Goal: Task Accomplishment & Management: Manage account settings

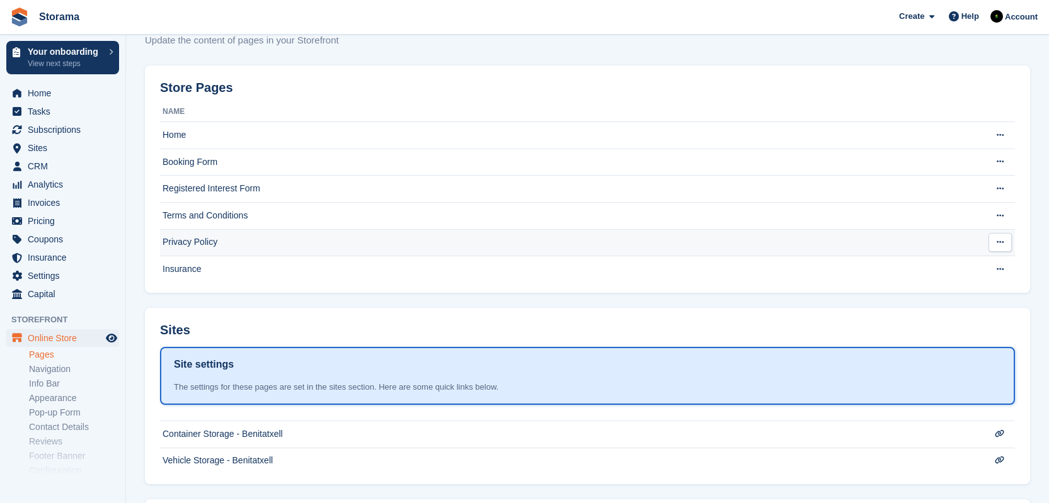
scroll to position [193, 0]
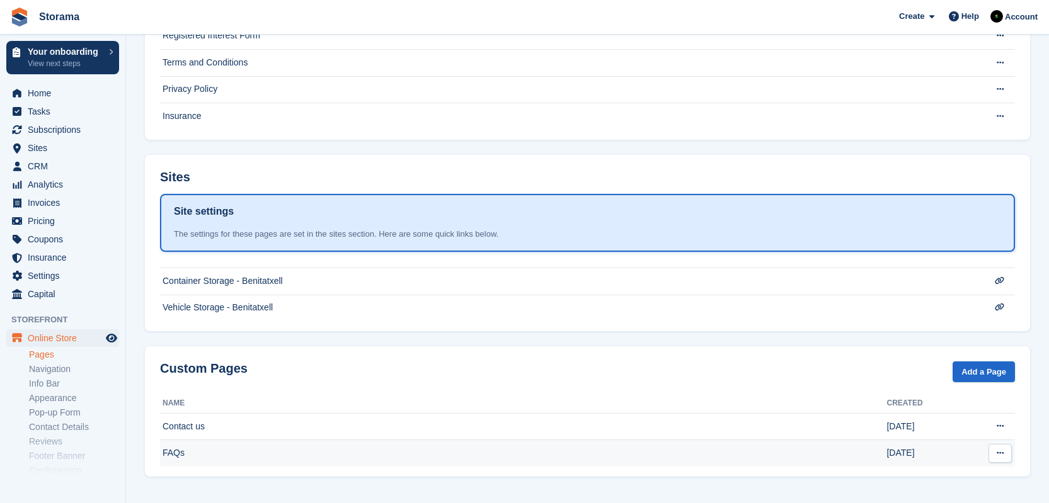
click at [290, 455] on td "FAQs" at bounding box center [523, 453] width 726 height 26
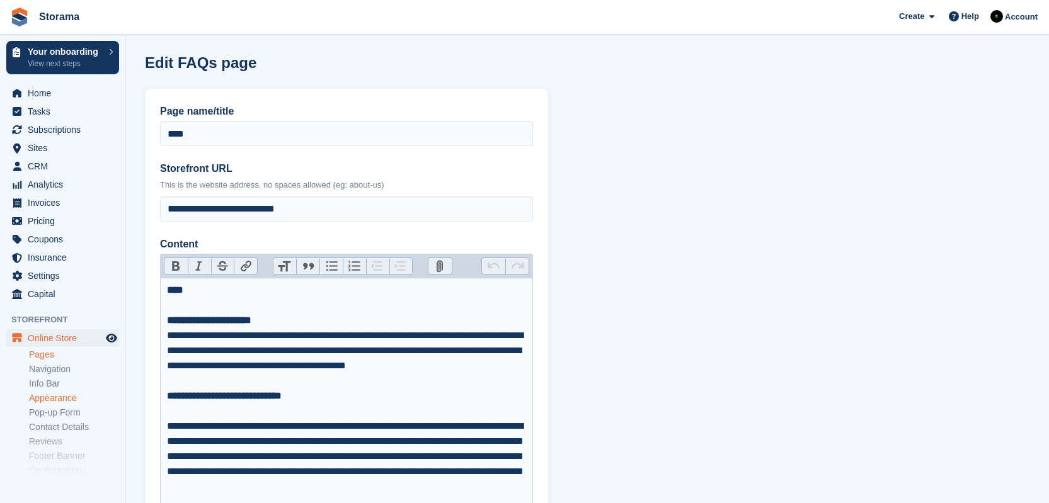
click at [71, 398] on link "Appearance" at bounding box center [74, 398] width 90 height 12
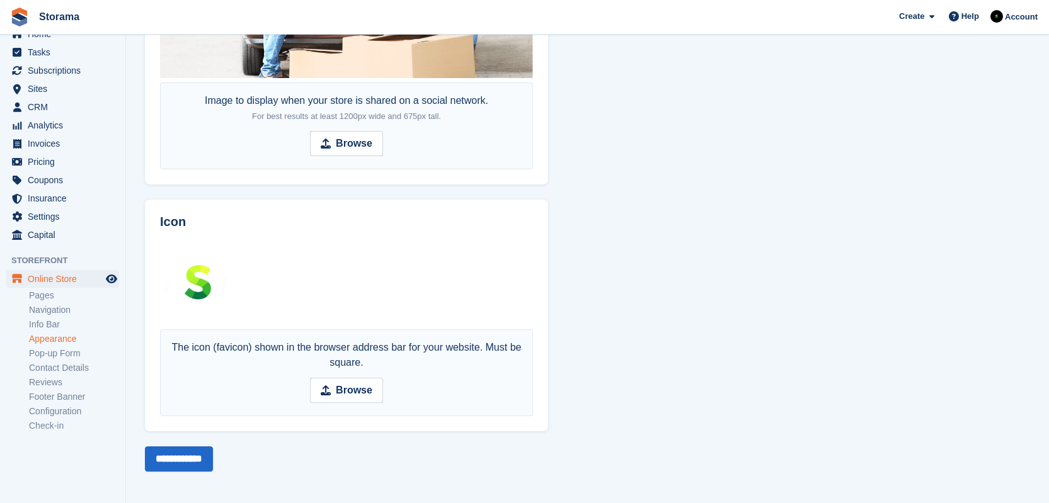
scroll to position [64, 0]
click at [58, 318] on link "Info Bar" at bounding box center [74, 320] width 90 height 12
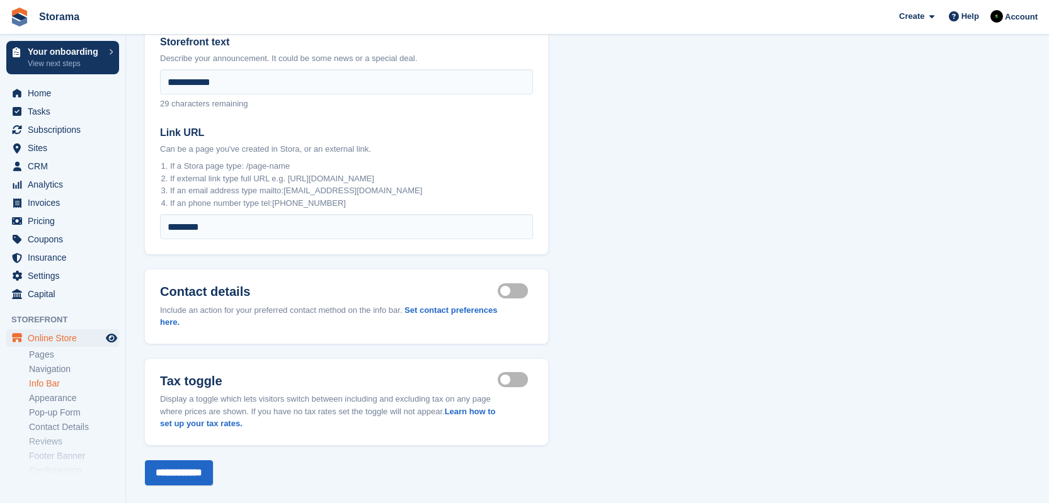
scroll to position [148, 0]
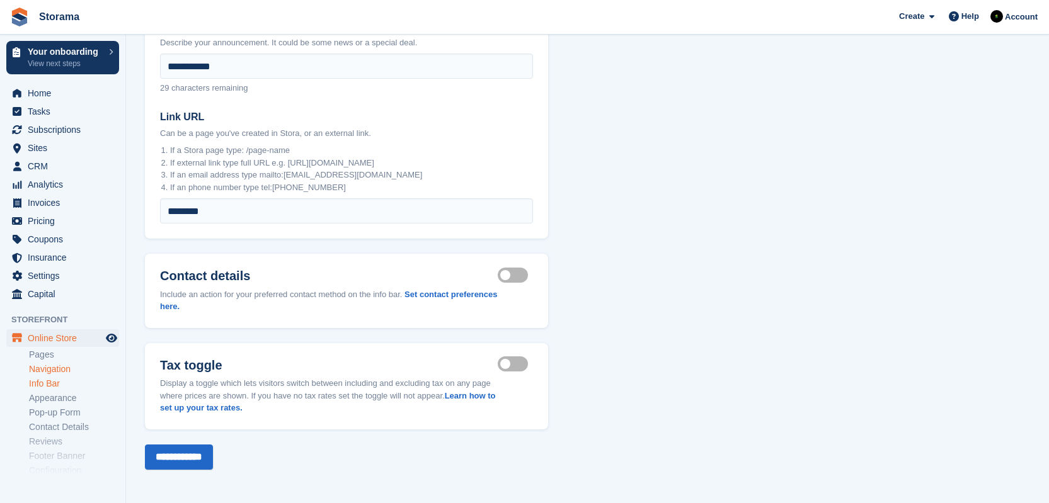
click at [64, 370] on link "Navigation" at bounding box center [74, 369] width 90 height 12
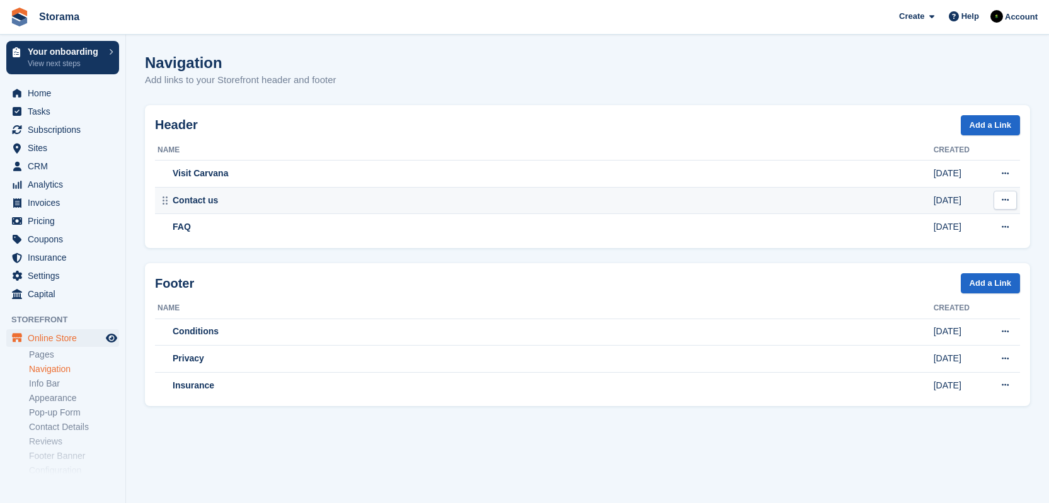
click at [260, 200] on div "Contact us" at bounding box center [545, 200] width 776 height 13
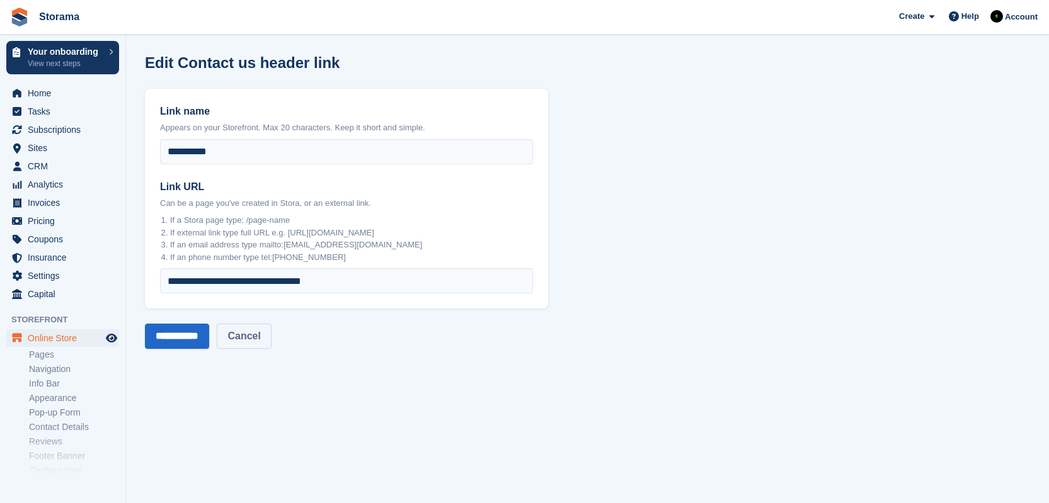
click at [262, 344] on link "Cancel" at bounding box center [244, 336] width 54 height 25
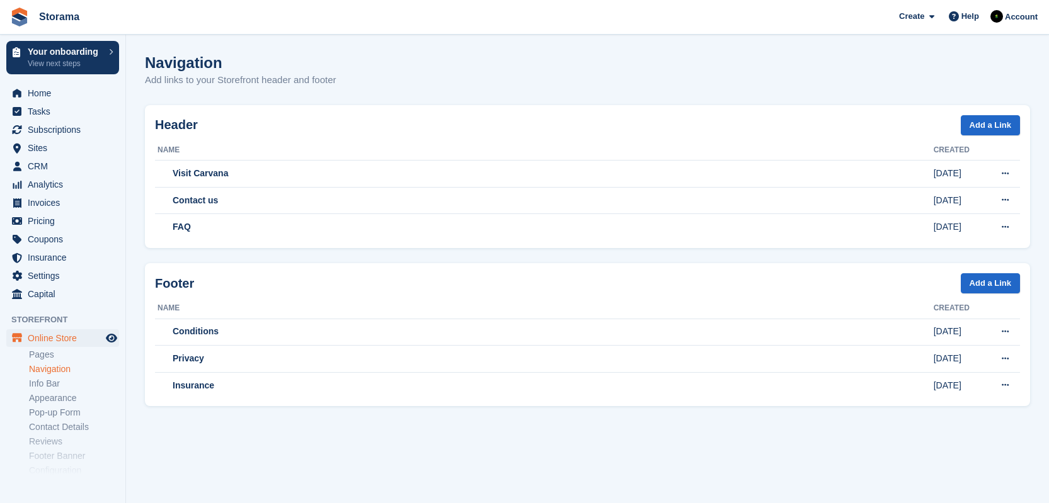
scroll to position [64, 0]
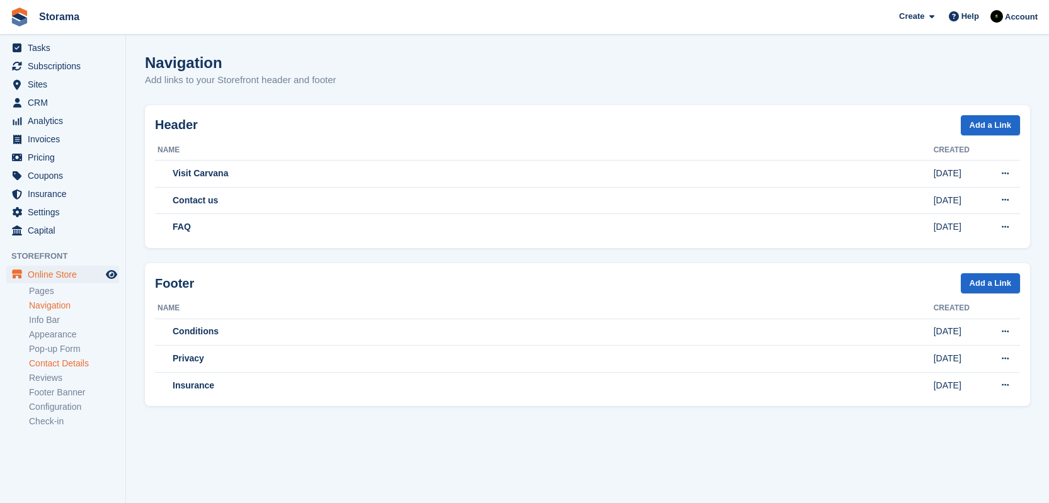
click at [65, 358] on link "Contact Details" at bounding box center [74, 364] width 90 height 12
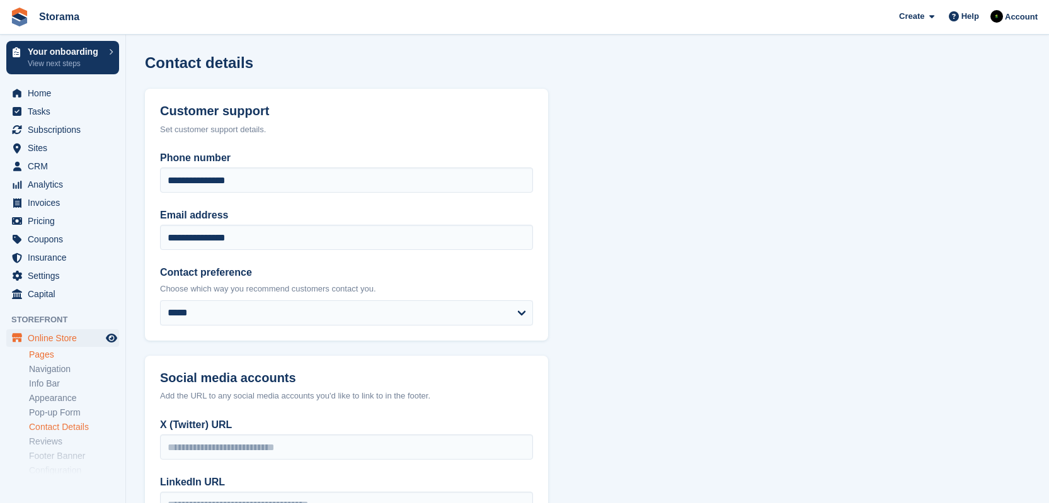
click at [43, 353] on link "Pages" at bounding box center [74, 355] width 90 height 12
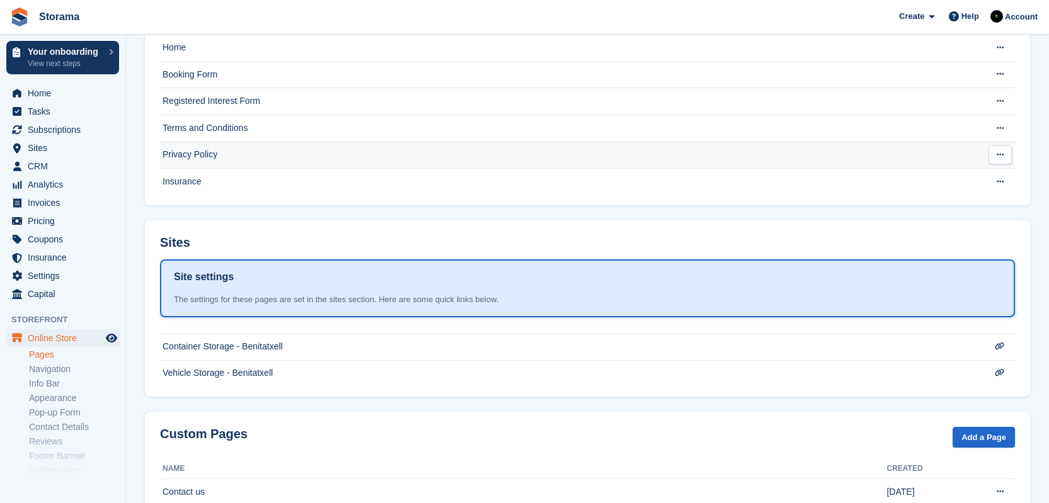
scroll to position [193, 0]
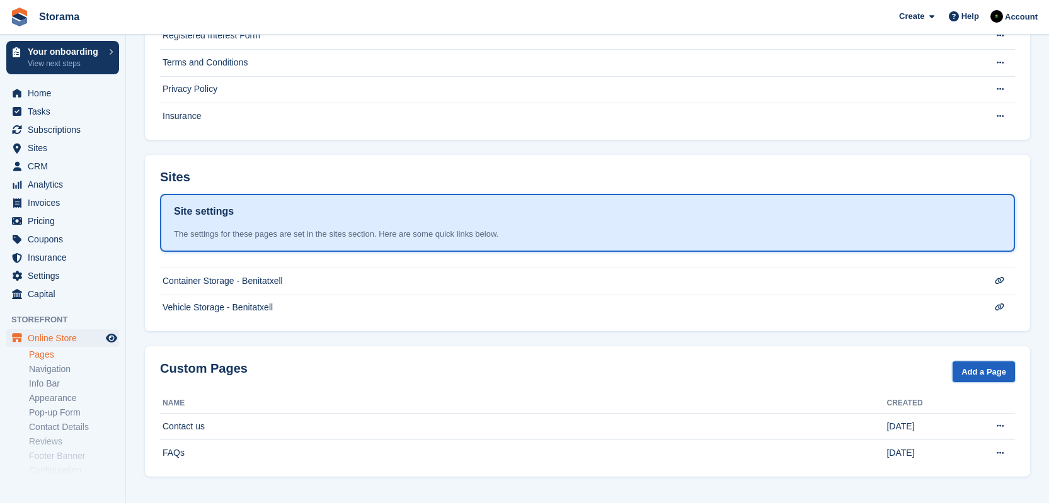
click at [971, 377] on link "Add a Page" at bounding box center [983, 372] width 62 height 21
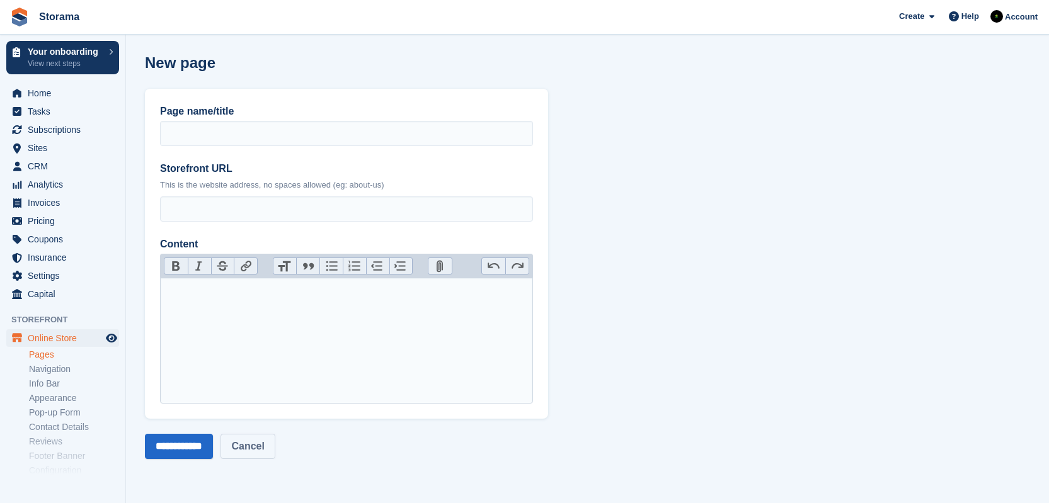
click at [261, 447] on link "Cancel" at bounding box center [247, 446] width 54 height 25
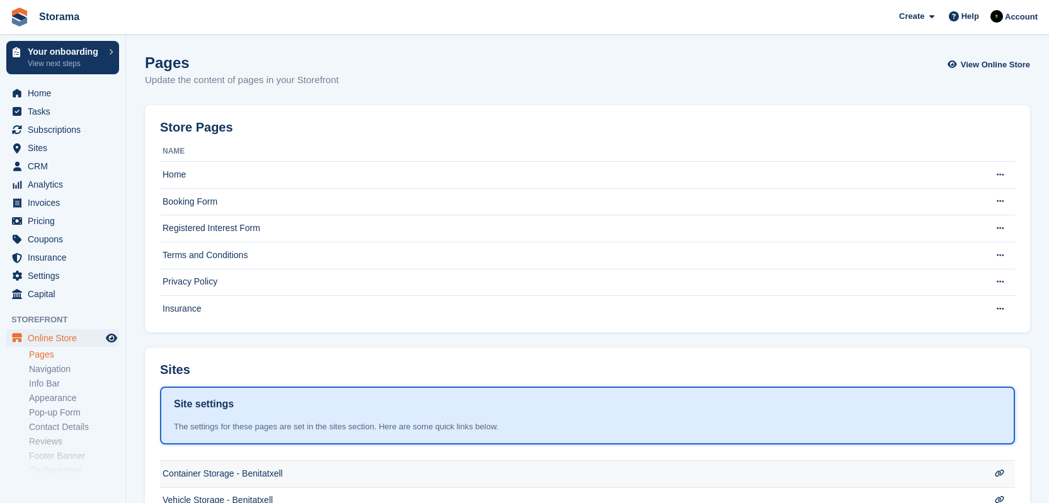
scroll to position [193, 0]
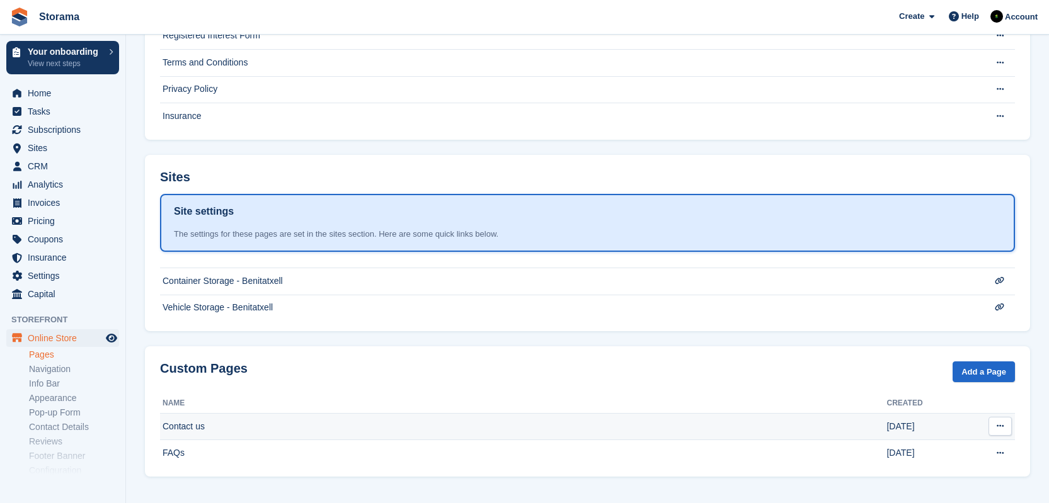
click at [214, 431] on td "Contact us" at bounding box center [523, 426] width 726 height 27
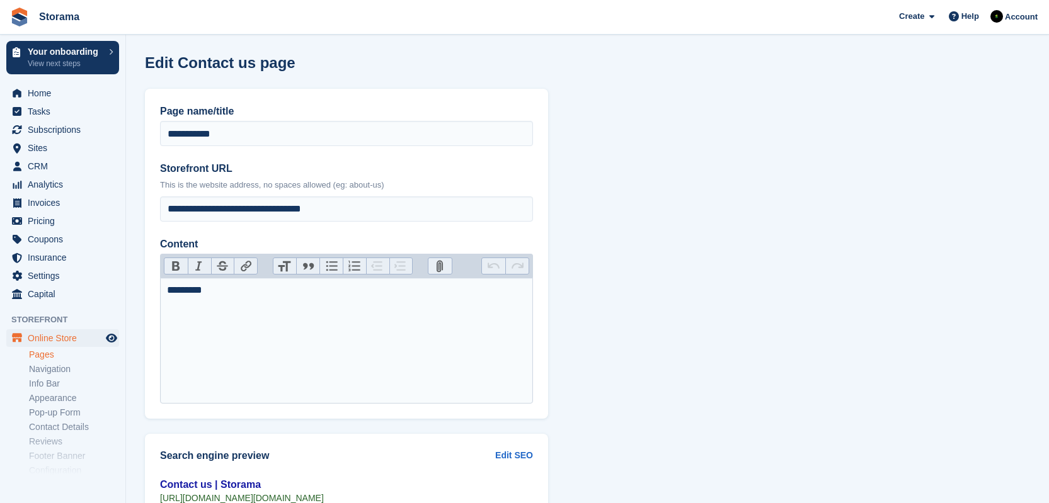
click at [391, 293] on div "*********" at bounding box center [347, 290] width 360 height 15
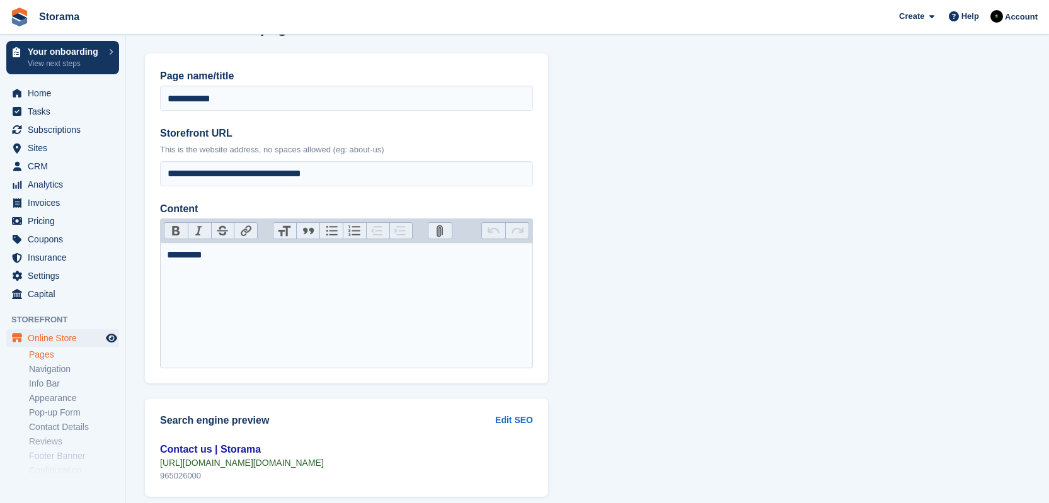
scroll to position [103, 0]
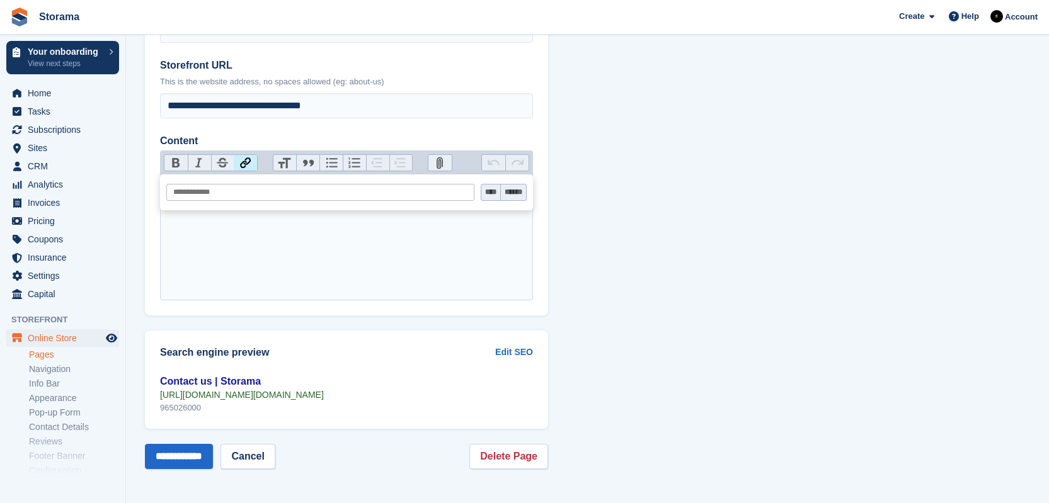
click at [244, 163] on button "Link" at bounding box center [245, 163] width 23 height 16
click at [363, 271] on trix-editor "**********" at bounding box center [346, 237] width 373 height 126
type trix-editor "**********"
drag, startPoint x: 287, startPoint y: 205, endPoint x: 135, endPoint y: 168, distance: 156.3
click at [135, 168] on section "**********" at bounding box center [587, 200] width 923 height 607
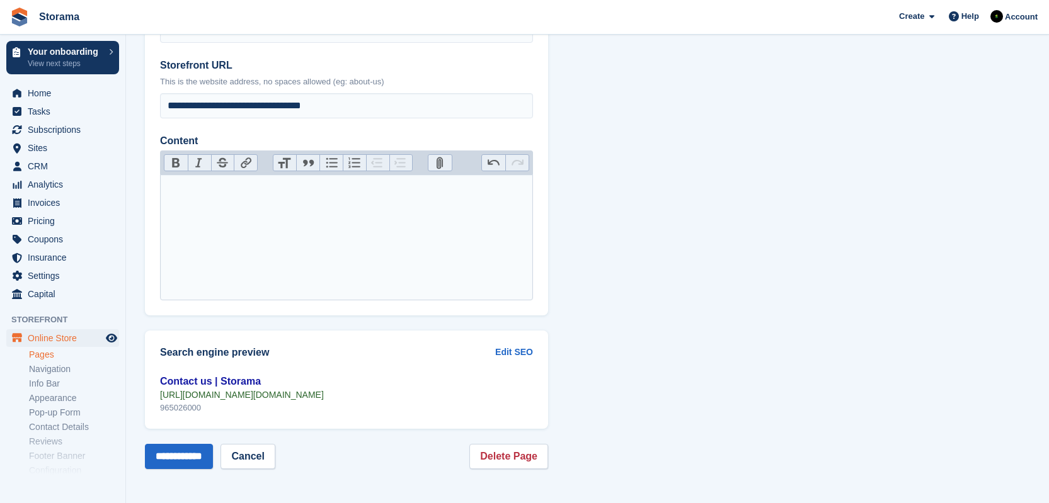
click at [607, 199] on section "**********" at bounding box center [587, 200] width 923 height 607
click at [246, 165] on button "Link" at bounding box center [245, 163] width 23 height 16
click at [487, 162] on button "Undo" at bounding box center [493, 163] width 23 height 16
click at [438, 166] on button "Attach Files" at bounding box center [439, 163] width 23 height 16
click at [389, 249] on trix-editor "**********" at bounding box center [346, 237] width 373 height 126
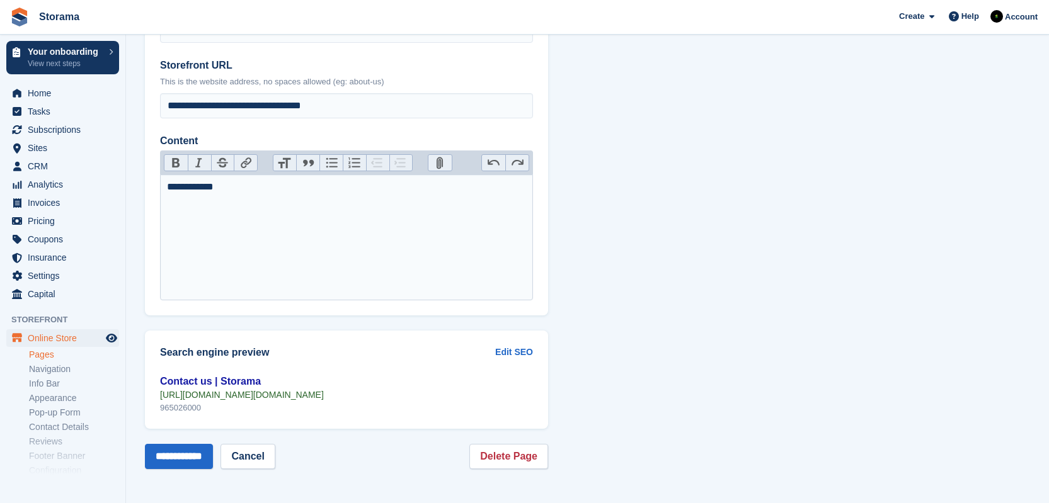
click at [53, 353] on link "Pages" at bounding box center [74, 355] width 90 height 12
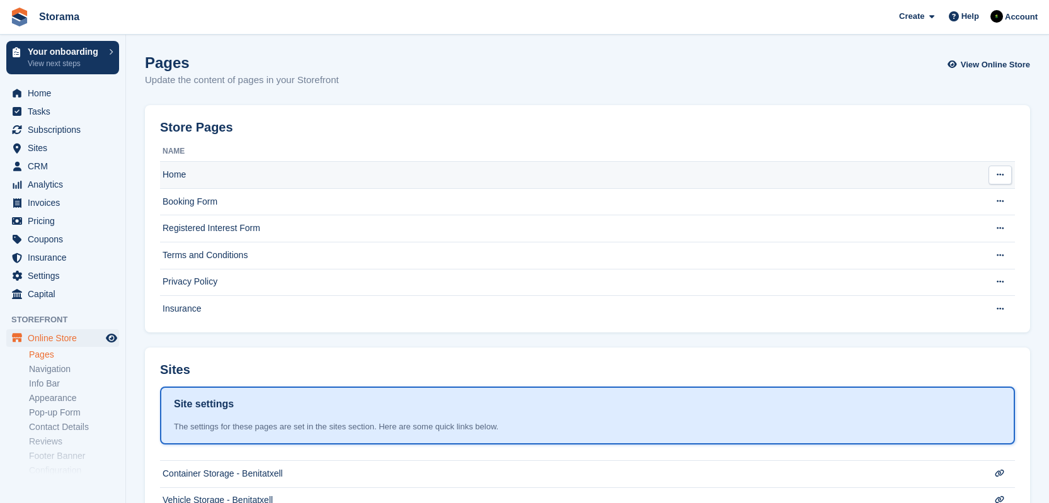
click at [282, 171] on td "Home" at bounding box center [566, 175] width 812 height 27
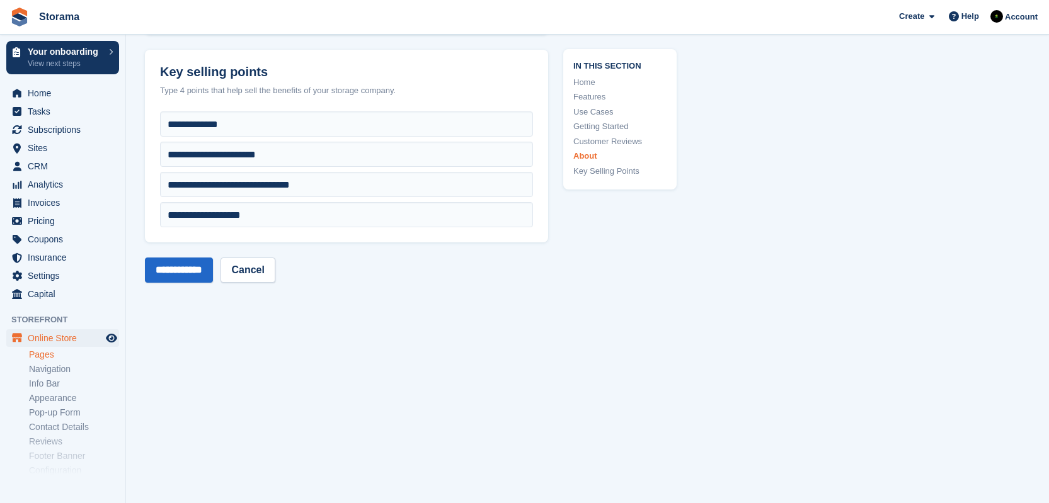
scroll to position [5515, 0]
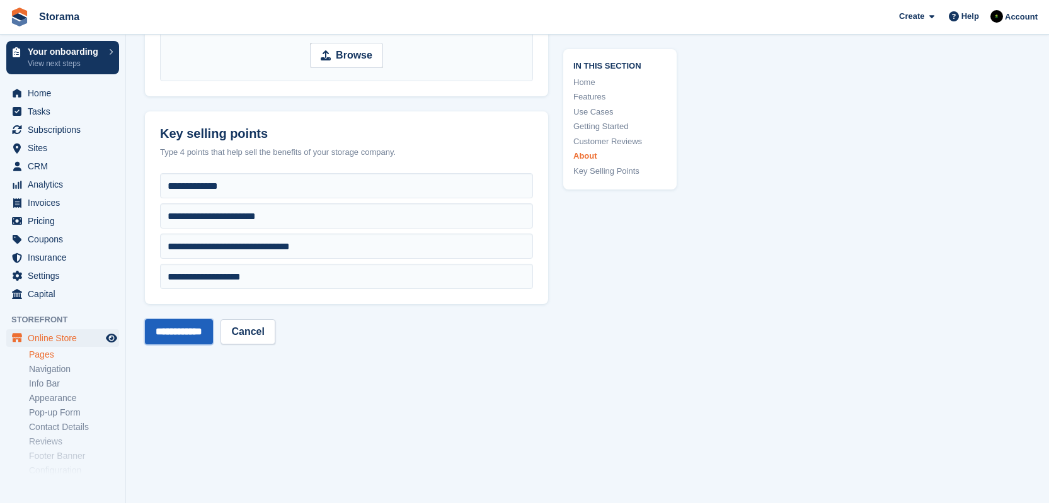
click at [213, 326] on input "**********" at bounding box center [179, 331] width 68 height 25
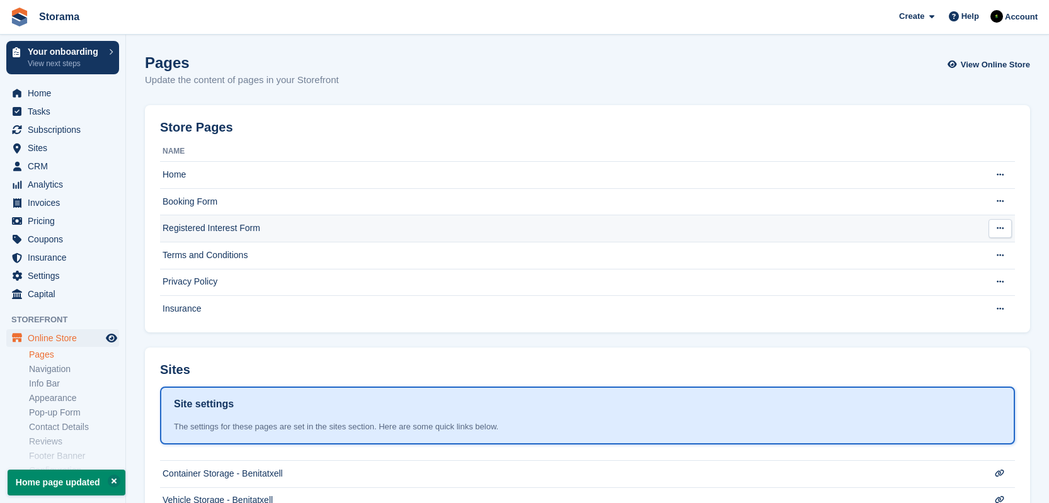
click at [455, 228] on td "Registered Interest Form" at bounding box center [566, 228] width 812 height 27
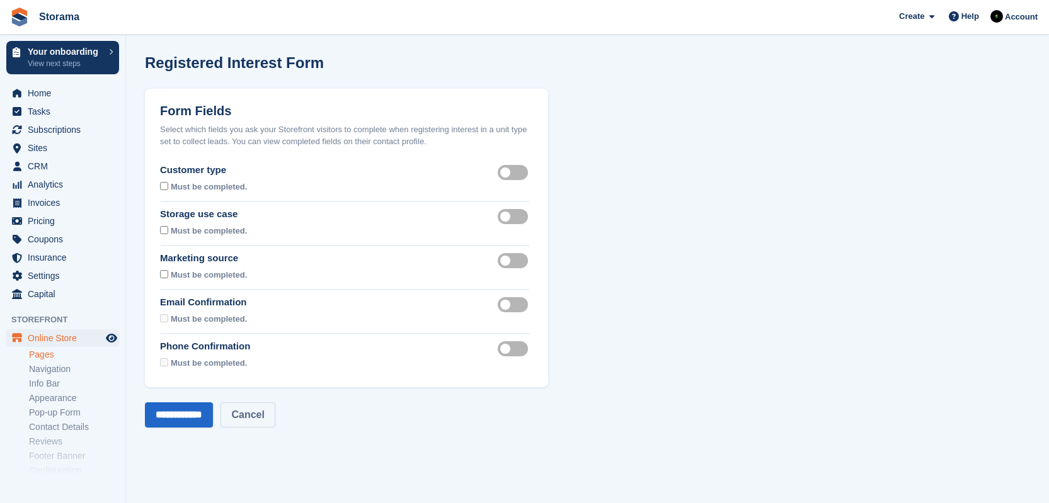
click at [275, 419] on link "Cancel" at bounding box center [247, 414] width 54 height 25
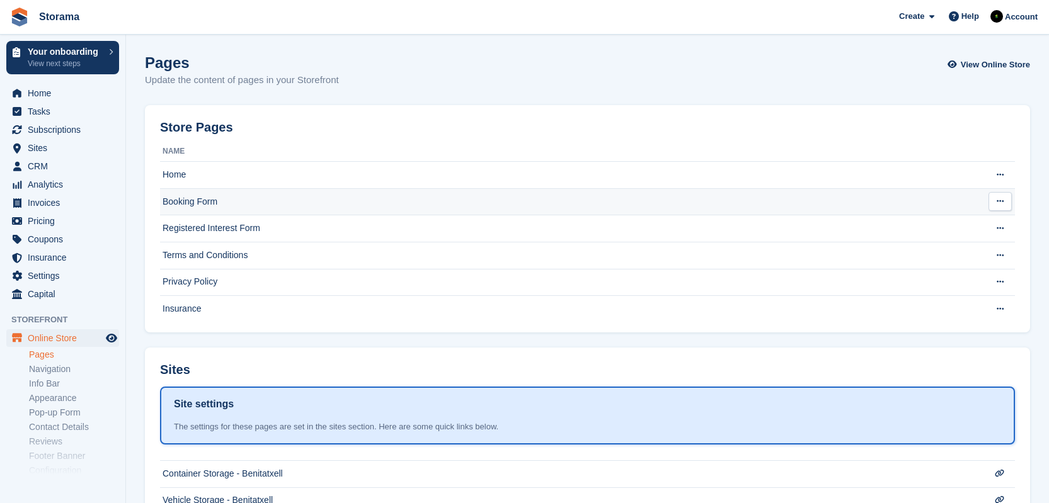
click at [360, 198] on td "Booking Form" at bounding box center [566, 201] width 812 height 27
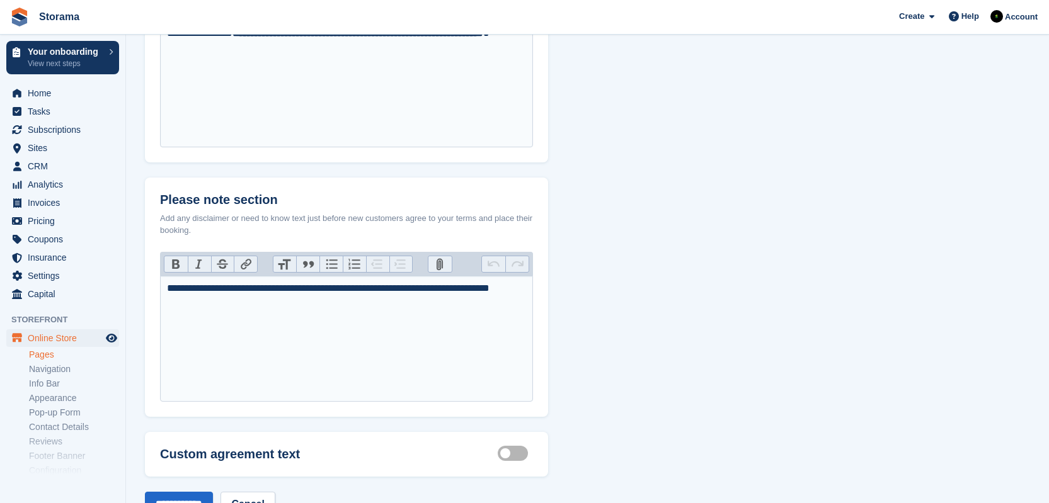
scroll to position [627, 0]
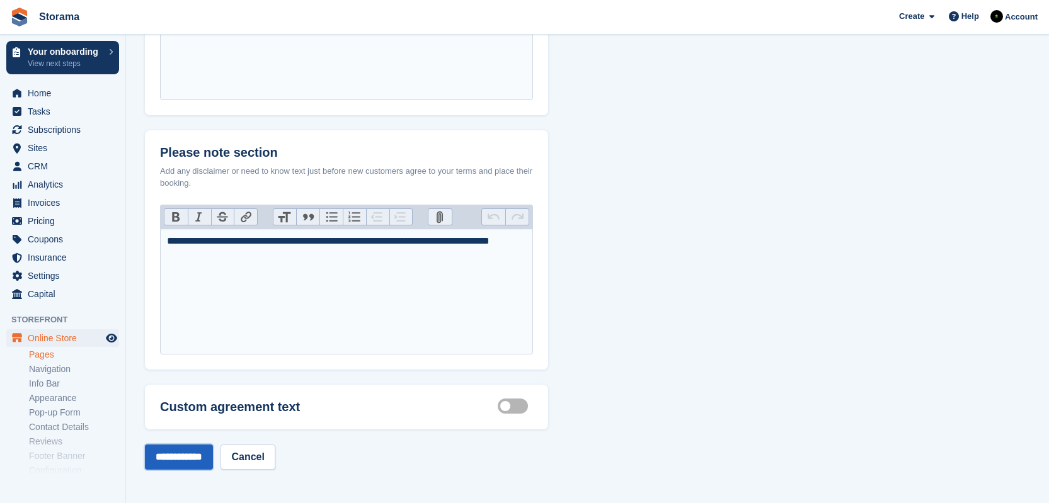
click at [213, 459] on input "**********" at bounding box center [179, 457] width 68 height 25
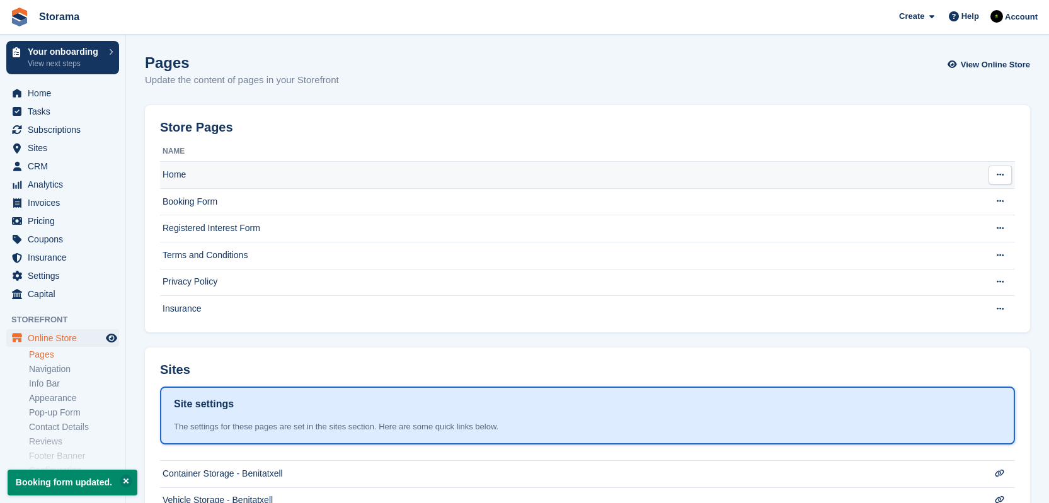
click at [250, 181] on td "Home" at bounding box center [566, 175] width 812 height 27
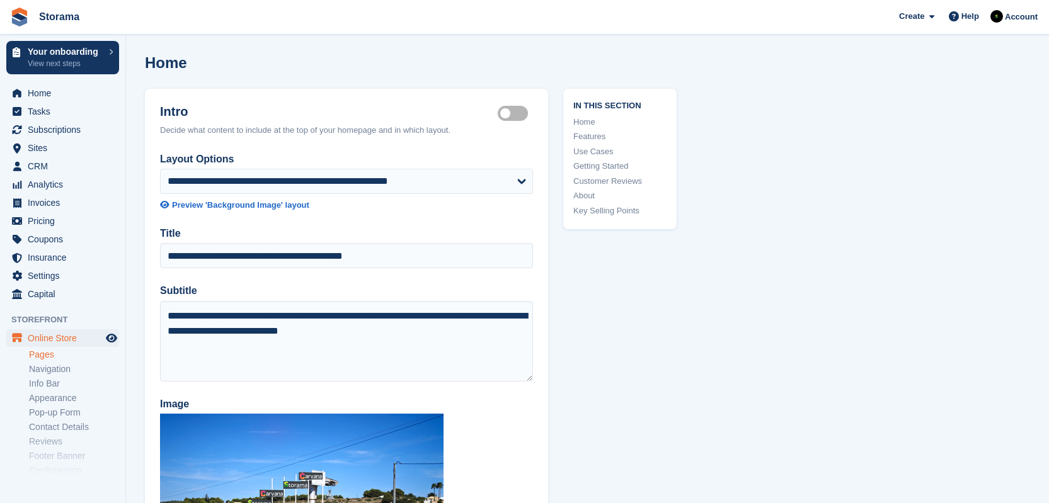
click at [608, 207] on link "Key Selling Points" at bounding box center [619, 211] width 93 height 13
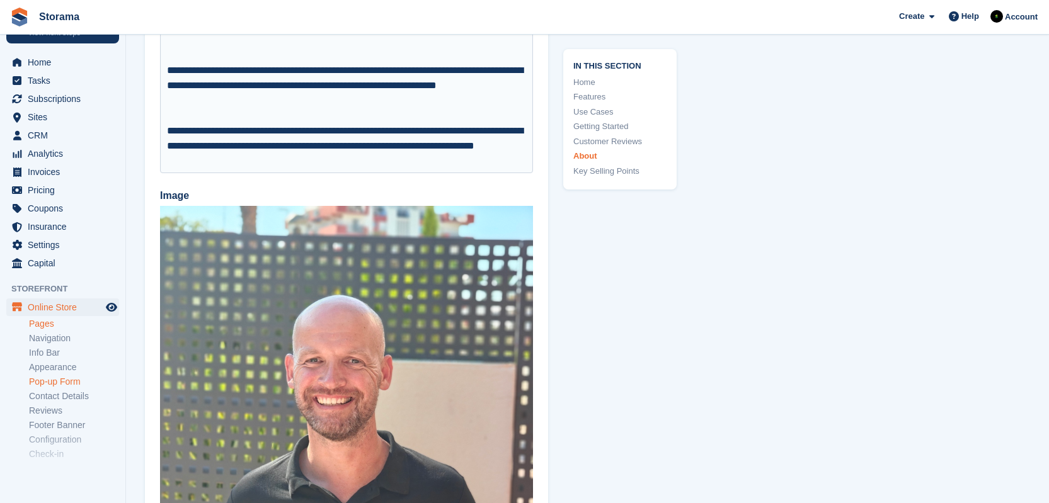
scroll to position [64, 0]
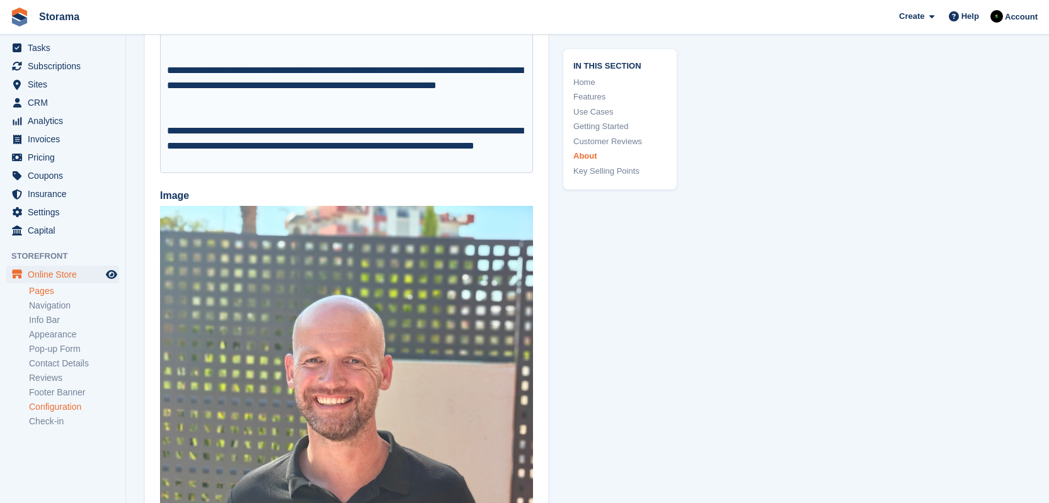
click at [81, 402] on link "Configuration" at bounding box center [74, 407] width 90 height 12
